Goal: Obtain resource: Download file/media

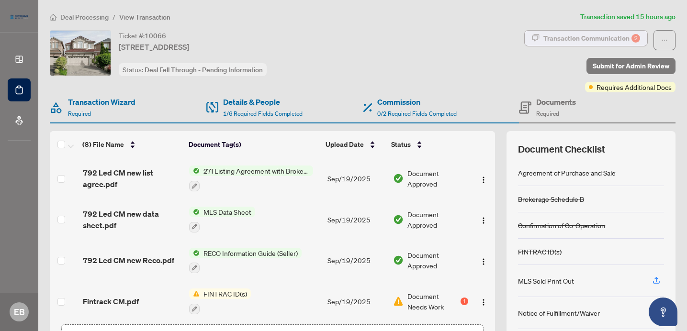
click at [587, 39] on div "Transaction Communication 2" at bounding box center [592, 38] width 97 height 15
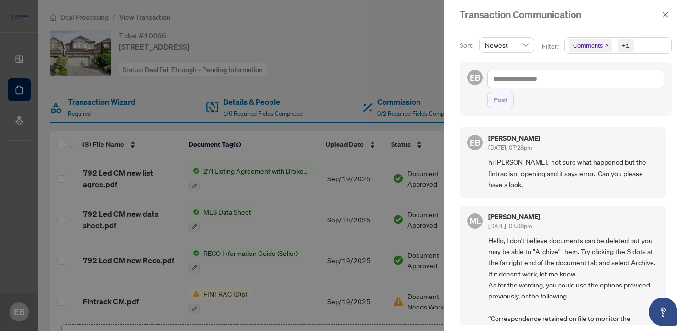
click at [367, 71] on div at bounding box center [343, 165] width 687 height 331
click at [421, 67] on div at bounding box center [343, 165] width 687 height 331
click at [665, 14] on icon "close" at bounding box center [665, 14] width 5 height 5
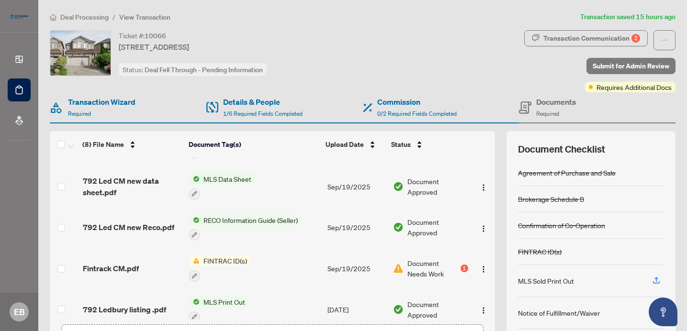
scroll to position [37, 0]
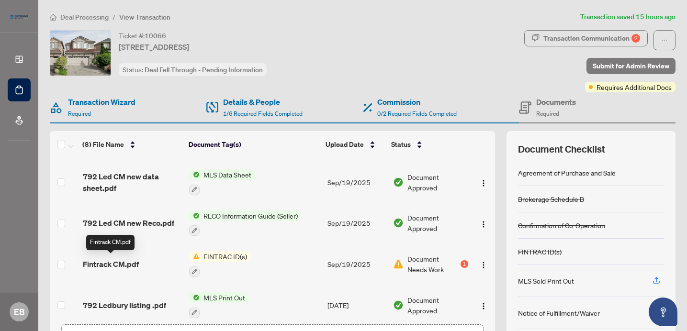
click at [127, 266] on span "Fintrack CM.pdf" at bounding box center [111, 264] width 56 height 11
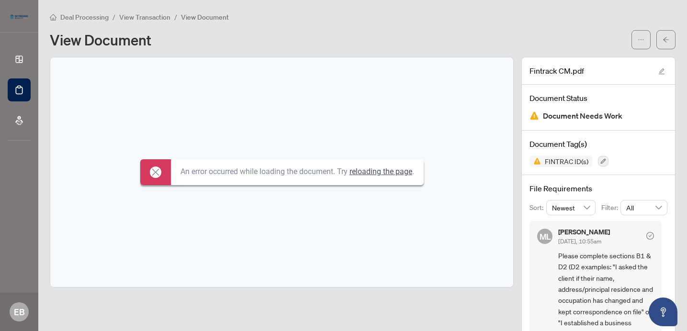
click at [150, 170] on icon at bounding box center [155, 172] width 11 height 11
click at [152, 174] on icon at bounding box center [155, 172] width 11 height 11
click at [150, 168] on icon at bounding box center [155, 172] width 11 height 11
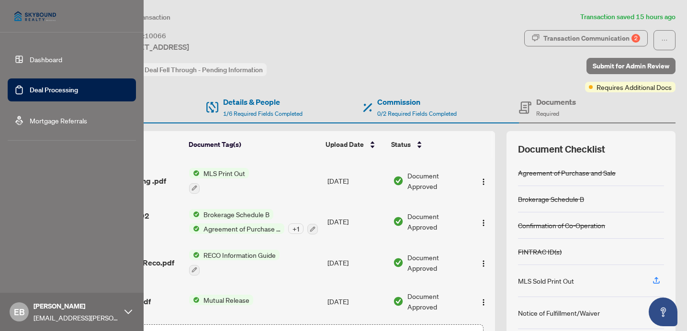
click at [40, 61] on link "Dashboard" at bounding box center [46, 59] width 33 height 9
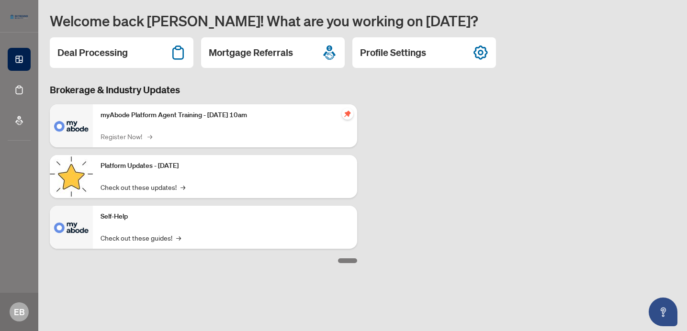
click at [129, 137] on link "Register Now! →" at bounding box center [126, 136] width 50 height 11
